Goal: Check status

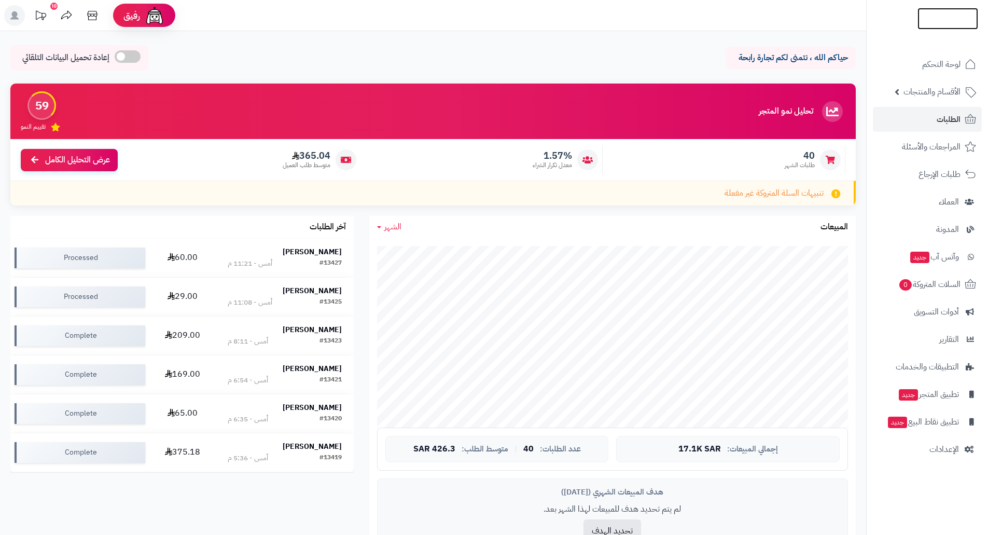
click at [946, 13] on img at bounding box center [948, 20] width 61 height 22
click at [319, 250] on strong "هايل اللغبي" at bounding box center [312, 251] width 59 height 11
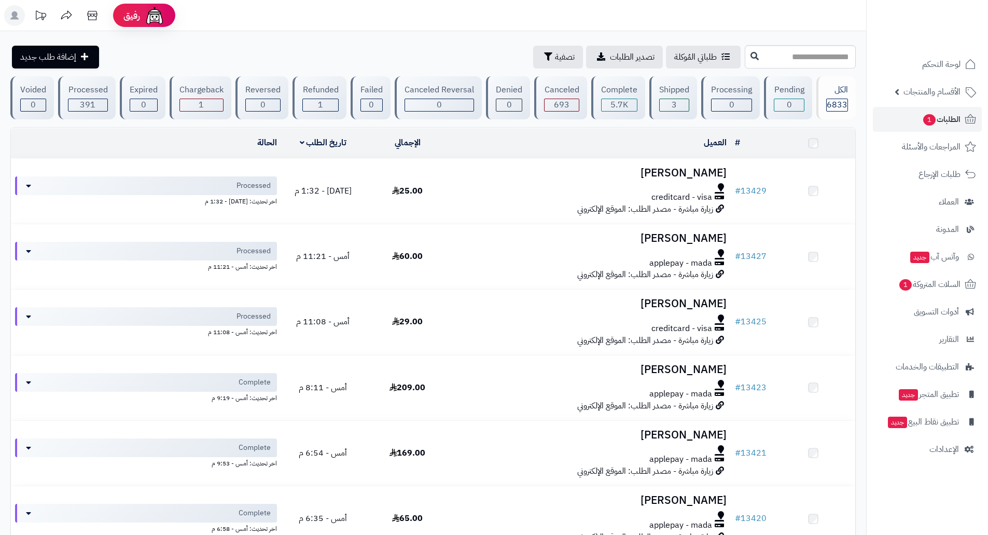
scroll to position [104, 0]
